Goal: Information Seeking & Learning: Learn about a topic

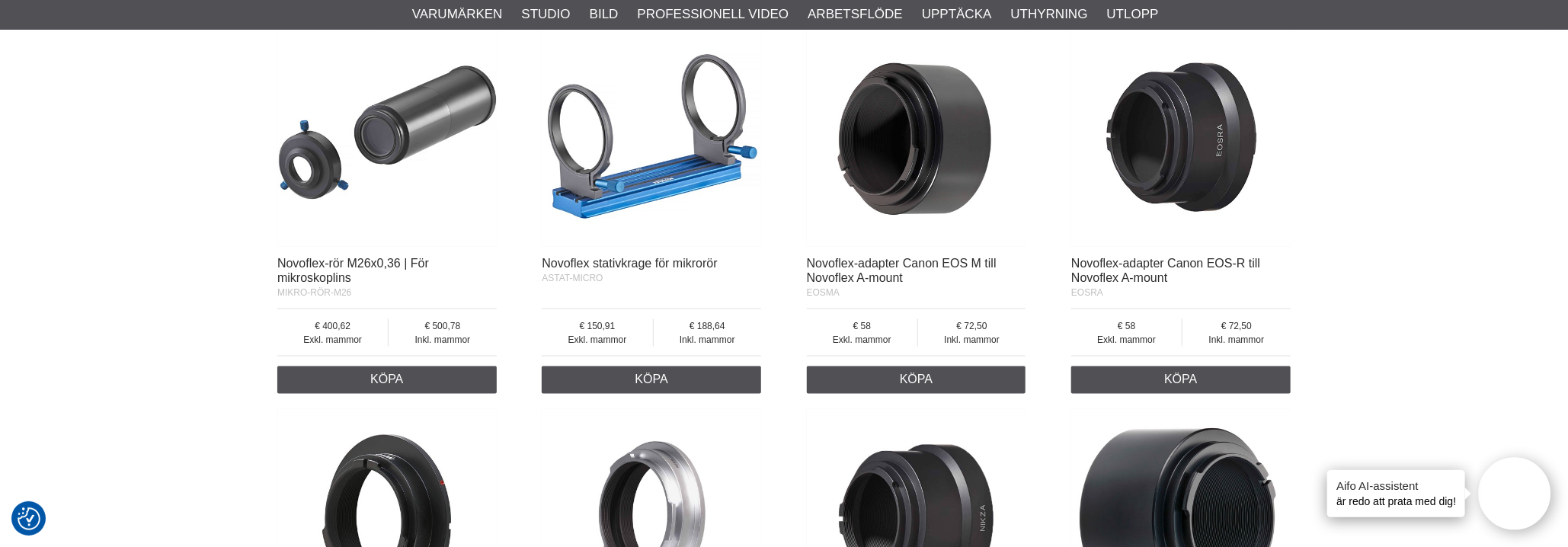
scroll to position [1218, 0]
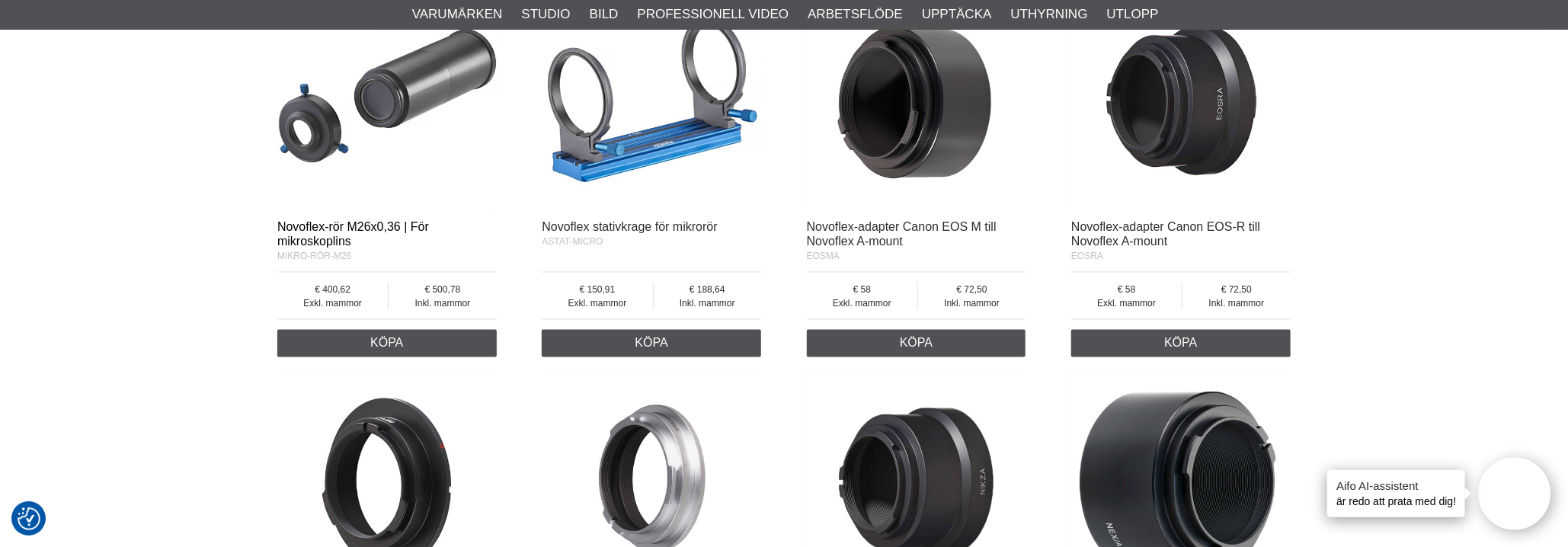
click at [335, 231] on font "Novoflex-rör M26x0,36 | För mikroskoplins" at bounding box center [352, 233] width 152 height 27
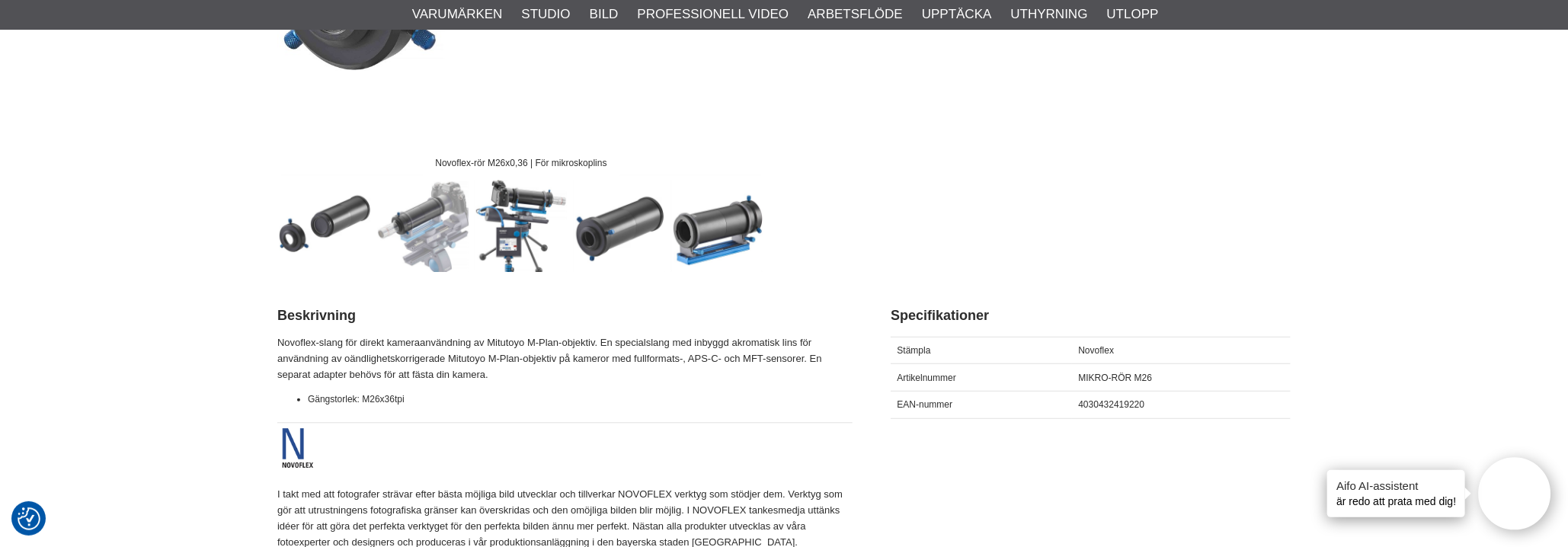
scroll to position [457, 0]
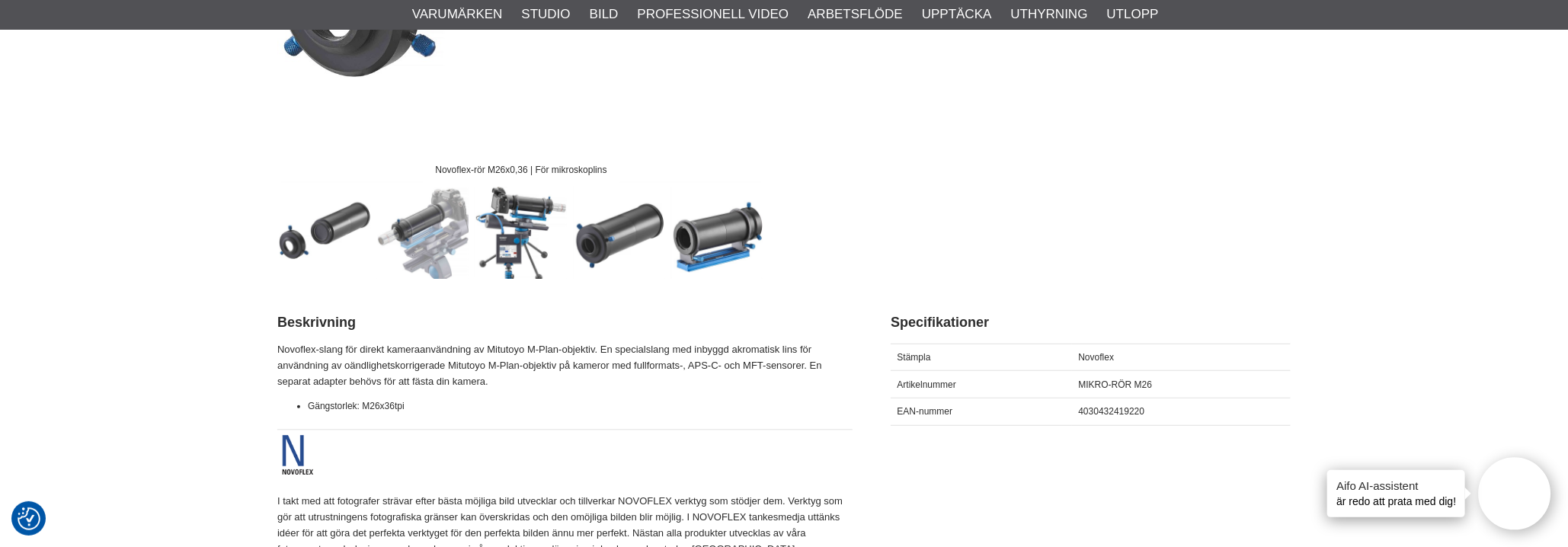
click at [510, 242] on img at bounding box center [521, 232] width 92 height 92
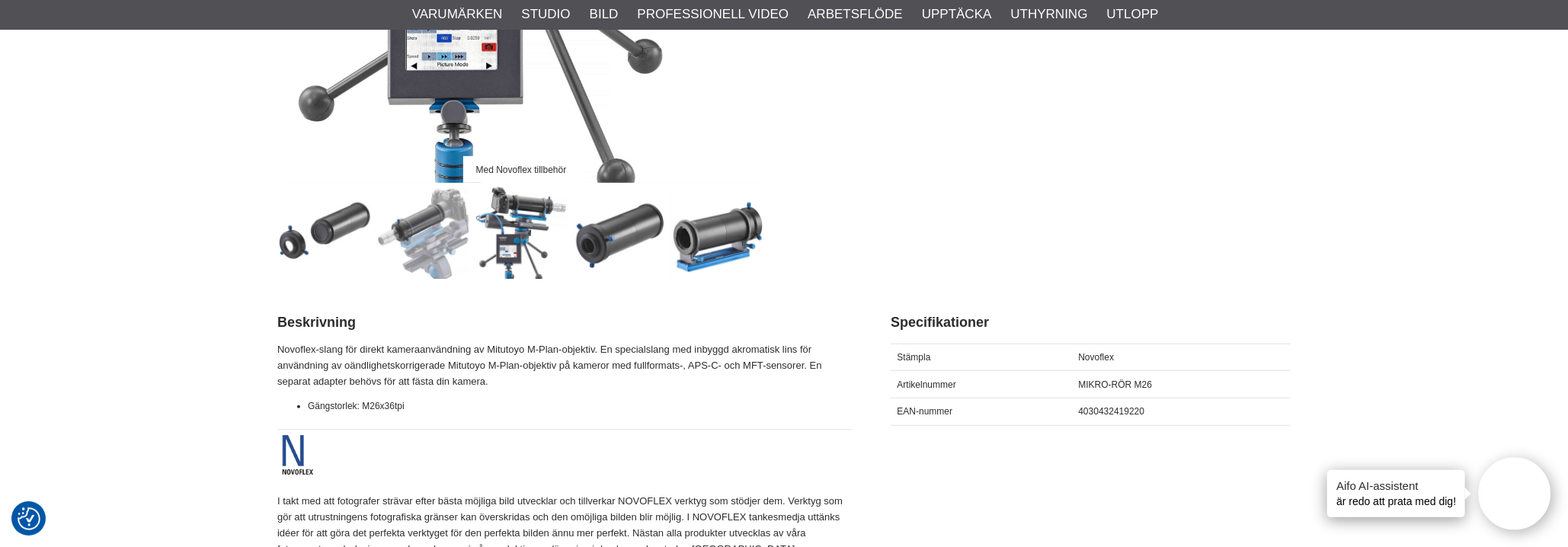
click at [433, 252] on img at bounding box center [422, 232] width 92 height 92
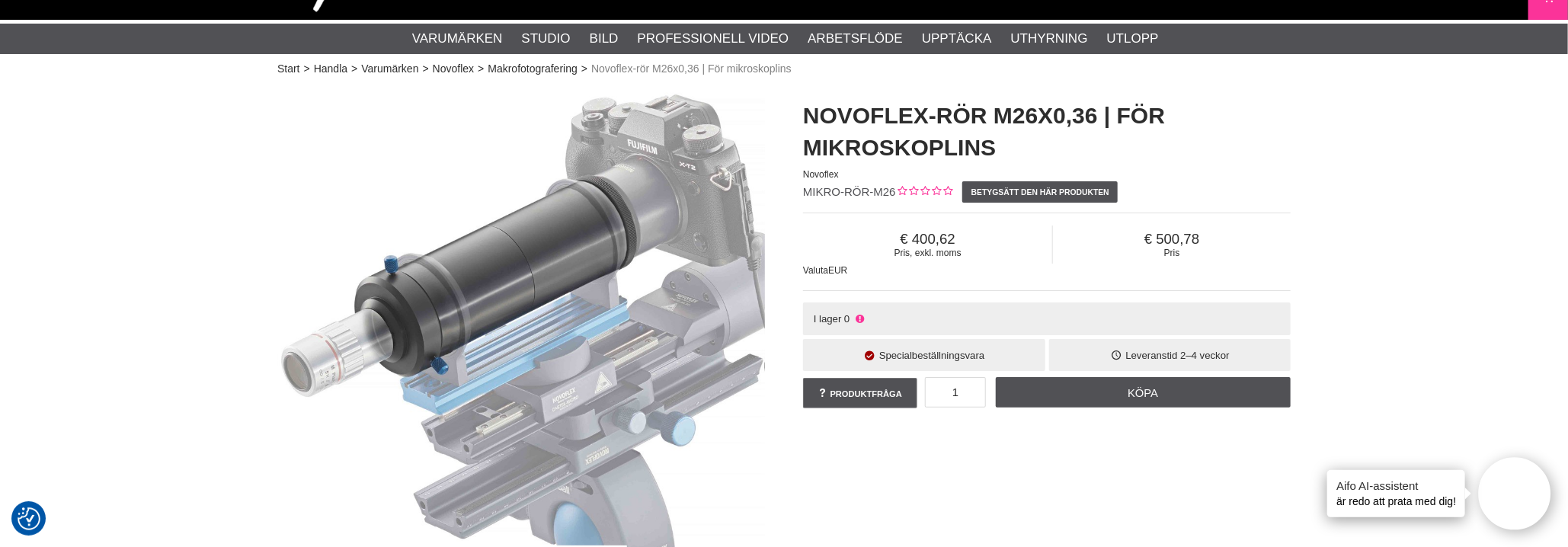
scroll to position [0, 0]
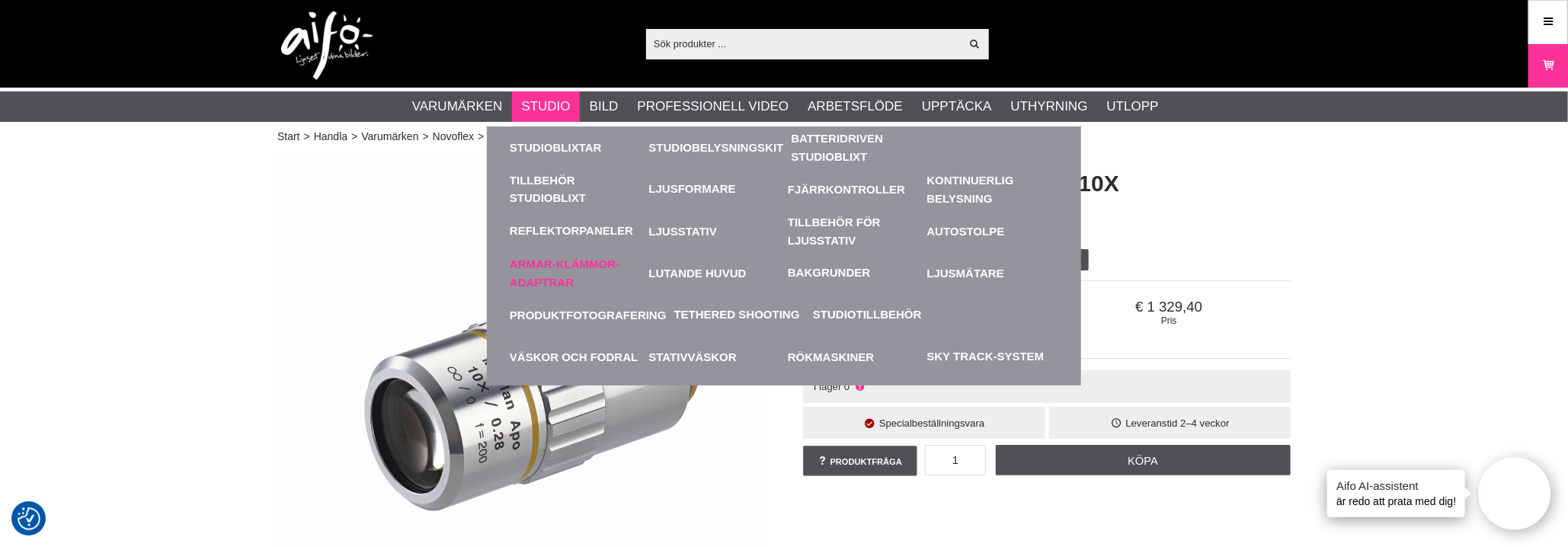
click at [545, 279] on font "Armar-klämmor-adaptrar" at bounding box center [565, 272] width 110 height 31
